Goal: Information Seeking & Learning: Learn about a topic

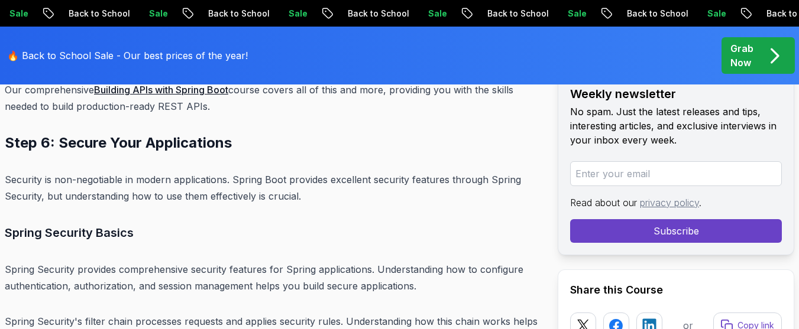
scroll to position [8576, 0]
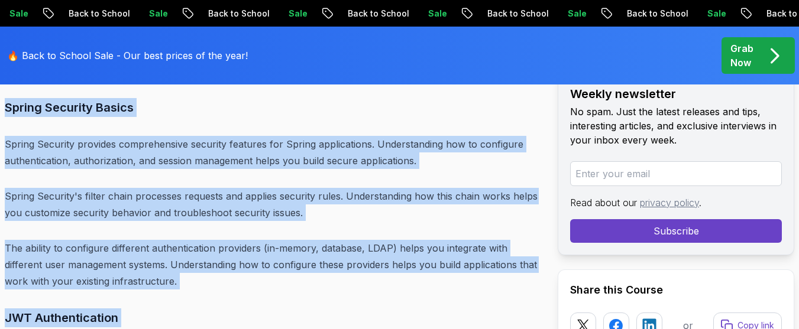
scroll to position [8729, 0]
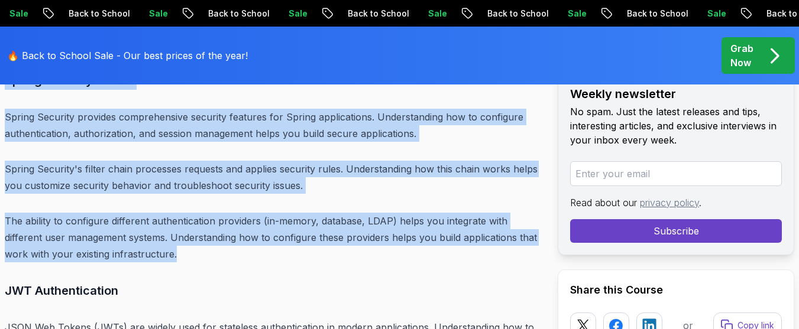
drag, startPoint x: 6, startPoint y: 109, endPoint x: 181, endPoint y: 228, distance: 211.5
copy div "Step 6: Secure Your Applications Security is non-negotiable in modern applicati…"
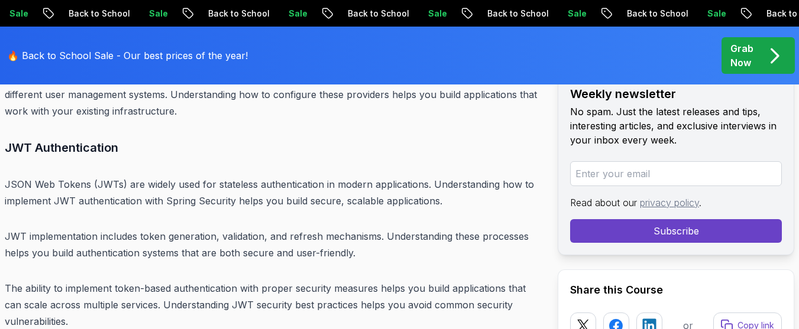
scroll to position [8871, 0]
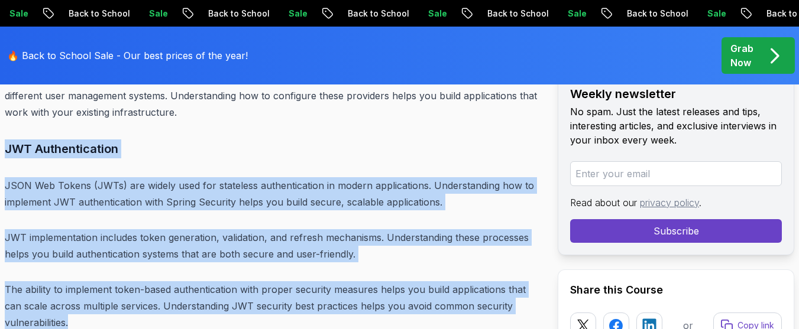
drag, startPoint x: 1, startPoint y: 109, endPoint x: 80, endPoint y: 284, distance: 192.6
copy div "JWT Authentication JSON Web Tokens (JWTs) are widely used for stateless authent…"
click at [239, 229] on p "JWT implementation includes token generation, validation, and refresh mechanism…" at bounding box center [272, 245] width 534 height 33
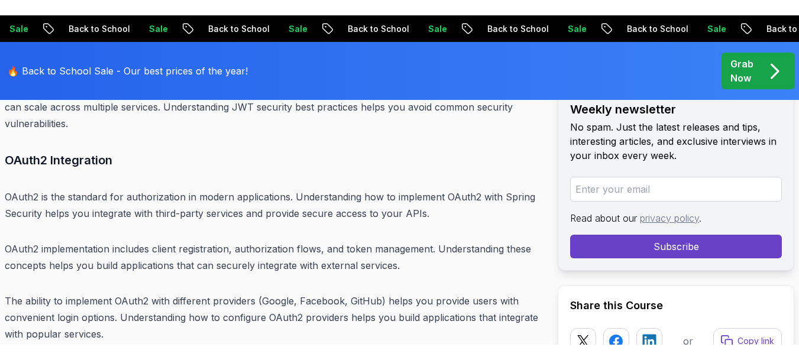
scroll to position [9084, 0]
